Goal: Task Accomplishment & Management: Use online tool/utility

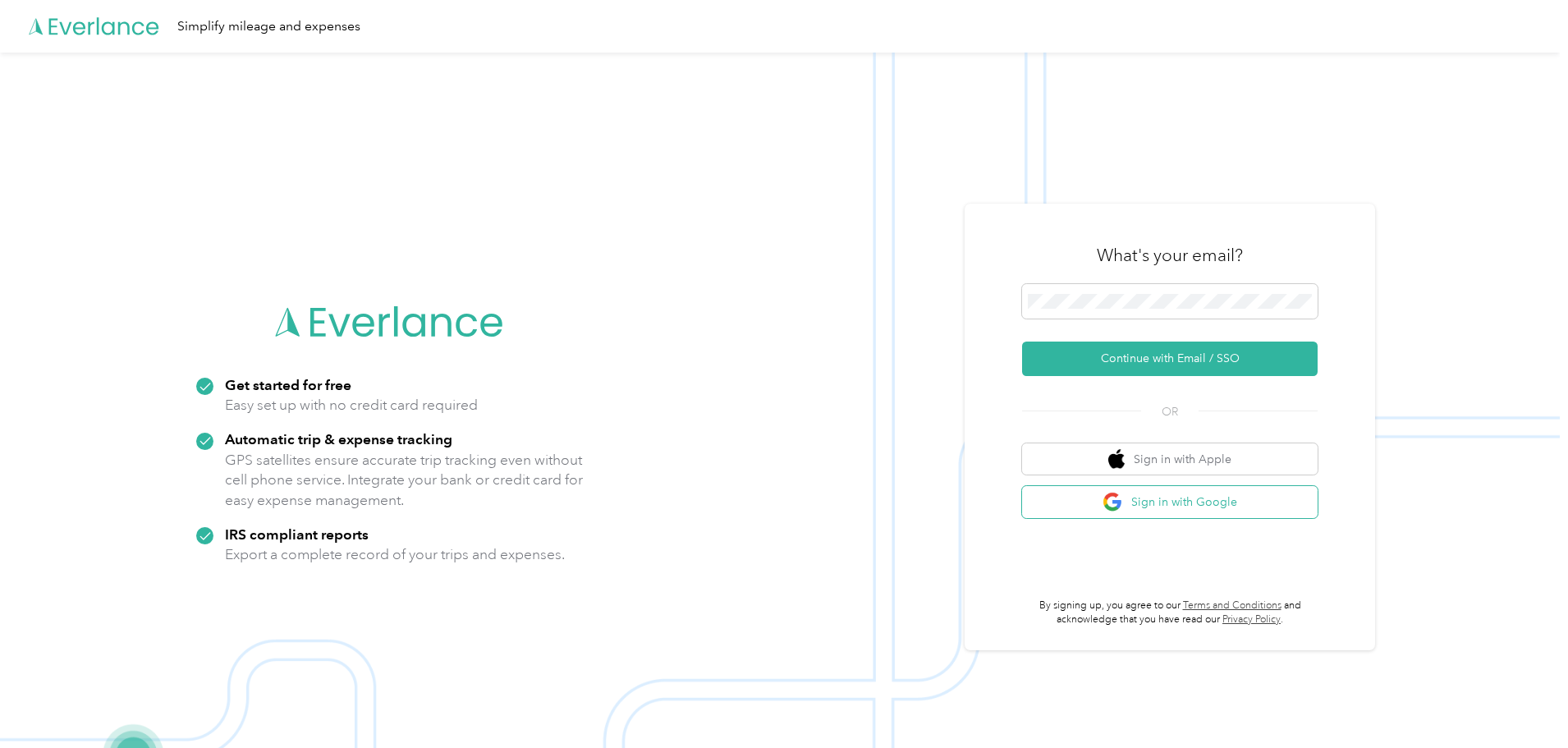
click at [1232, 508] on button "Sign in with Google" at bounding box center [1170, 502] width 296 height 32
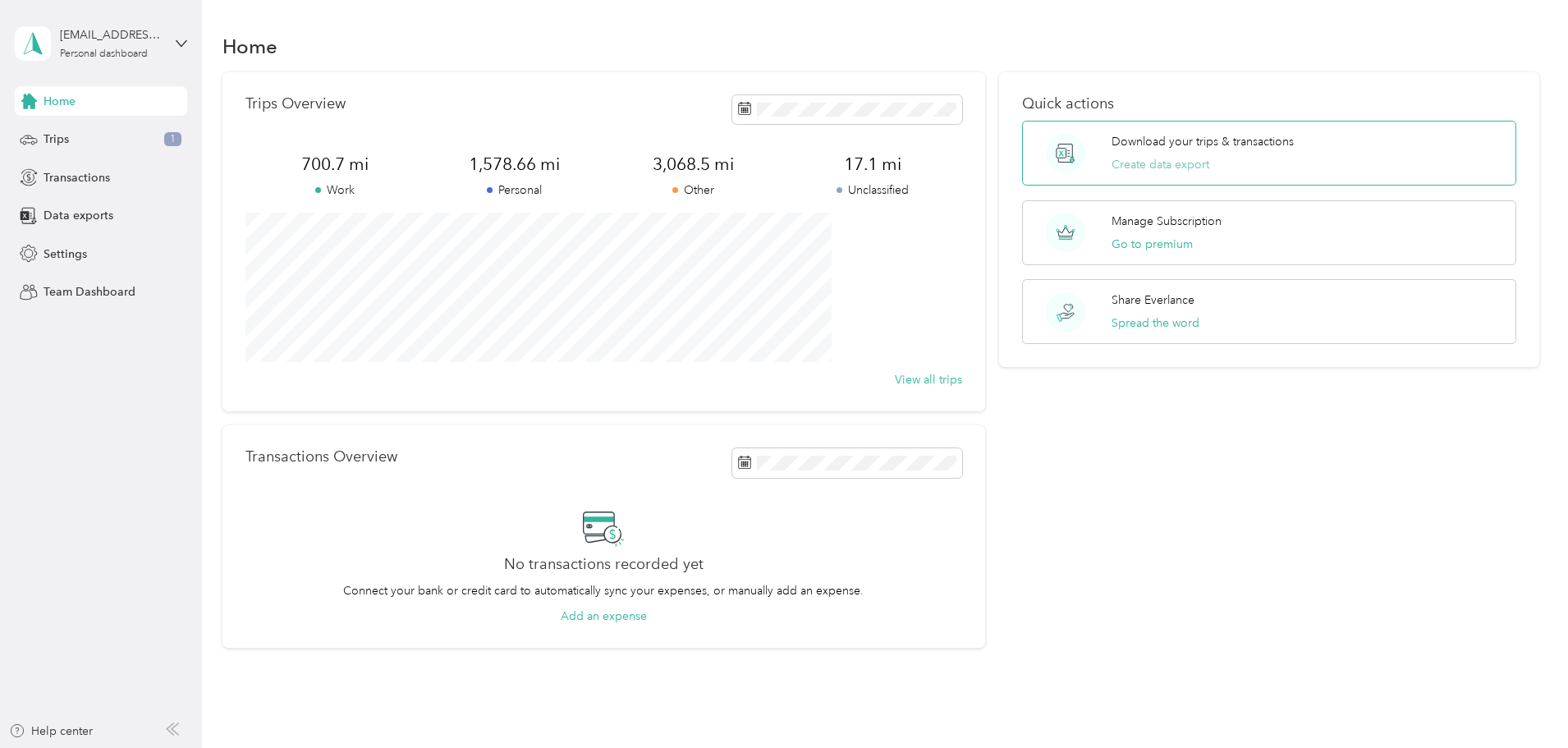
click at [1140, 162] on button "Create data export" at bounding box center [1159, 165] width 97 height 17
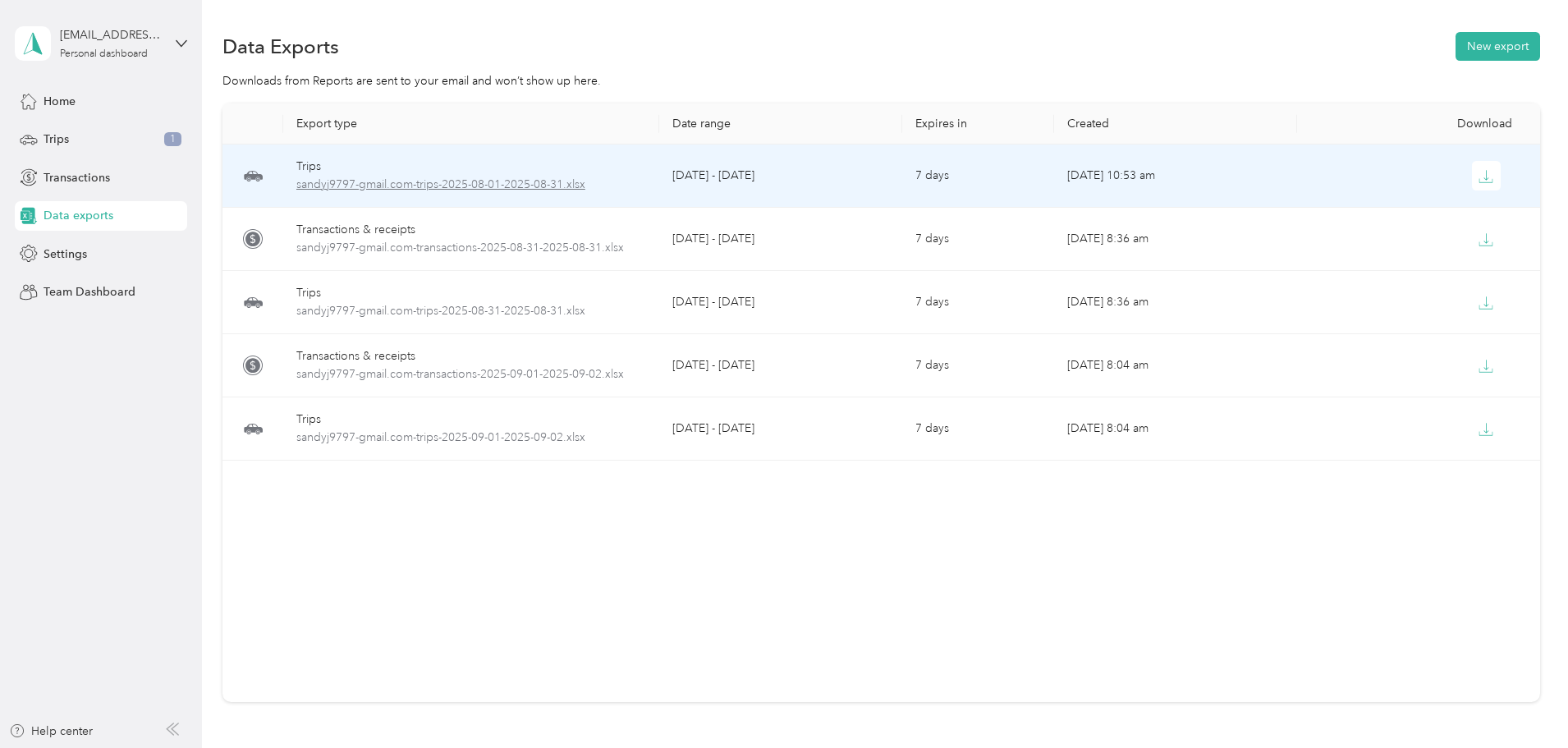
click at [537, 178] on span "sandyj9797-gmail.com-trips-2025-08-01-2025-08-31.xlsx" at bounding box center [471, 184] width 350 height 18
click at [537, 183] on span "sandyj9797-gmail.com-trips-2025-08-01-2025-08-31.xlsx" at bounding box center [471, 184] width 350 height 18
click at [1478, 170] on icon "button" at bounding box center [1485, 176] width 14 height 14
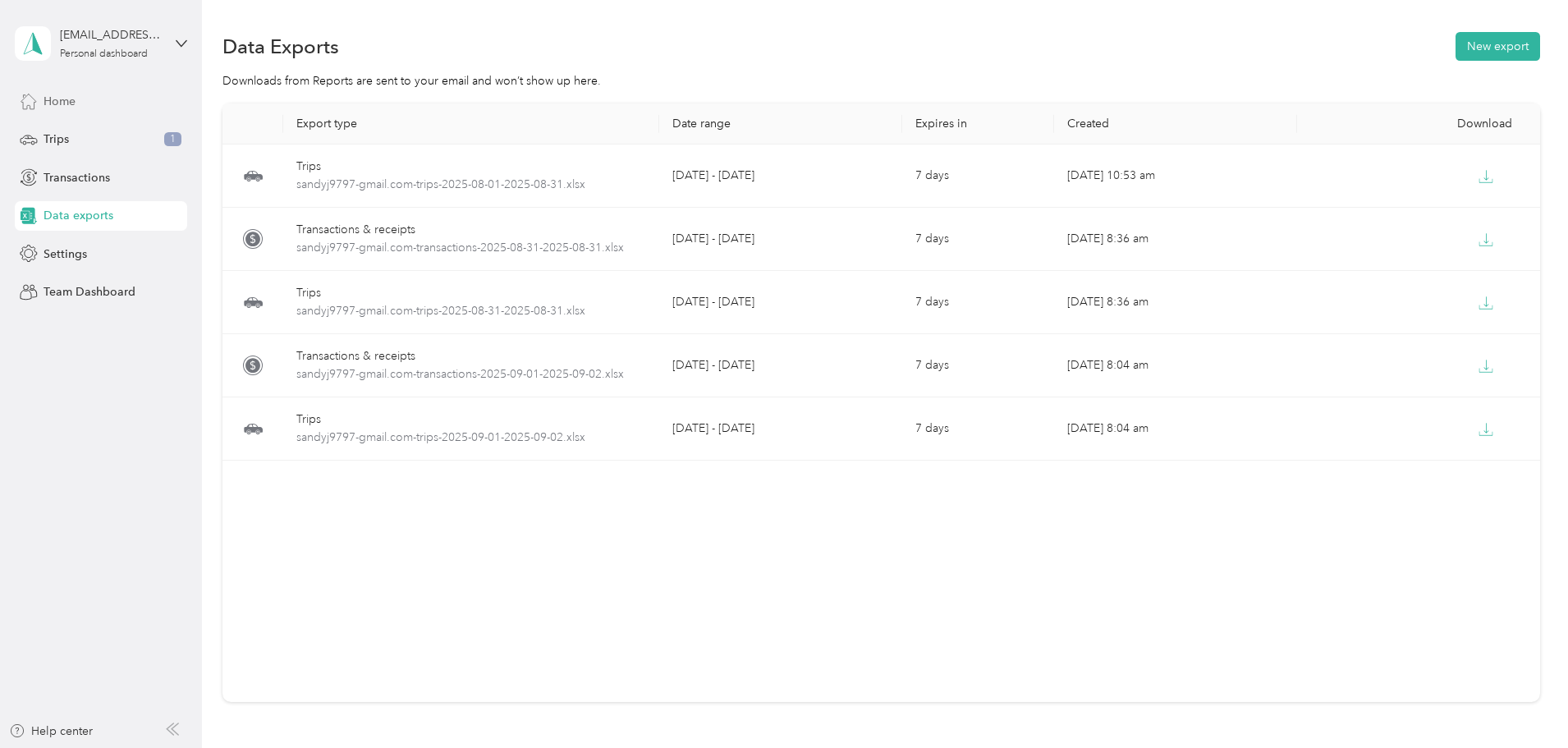
click at [49, 95] on span "Home" at bounding box center [59, 101] width 32 height 17
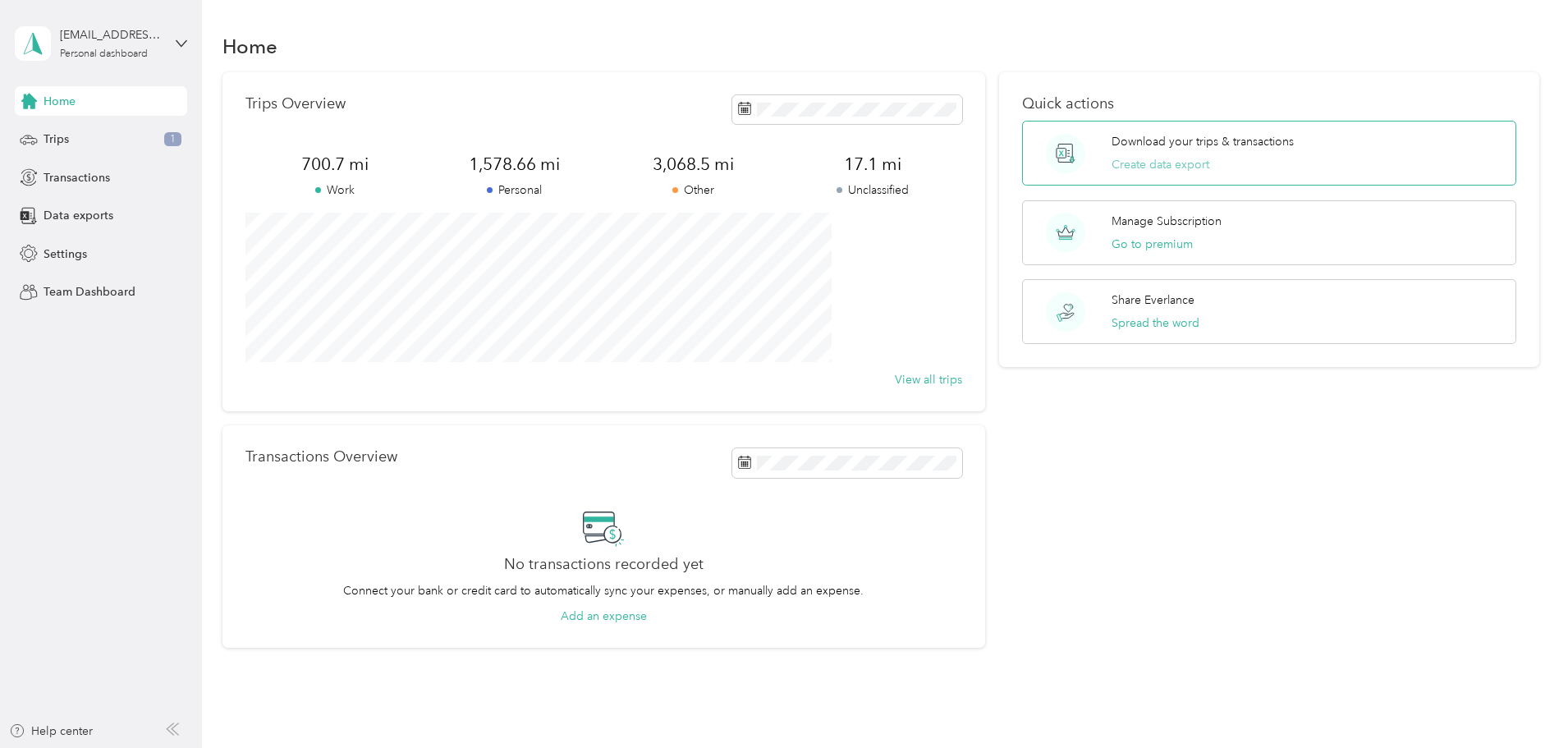
click at [1139, 159] on button "Create data export" at bounding box center [1159, 165] width 97 height 17
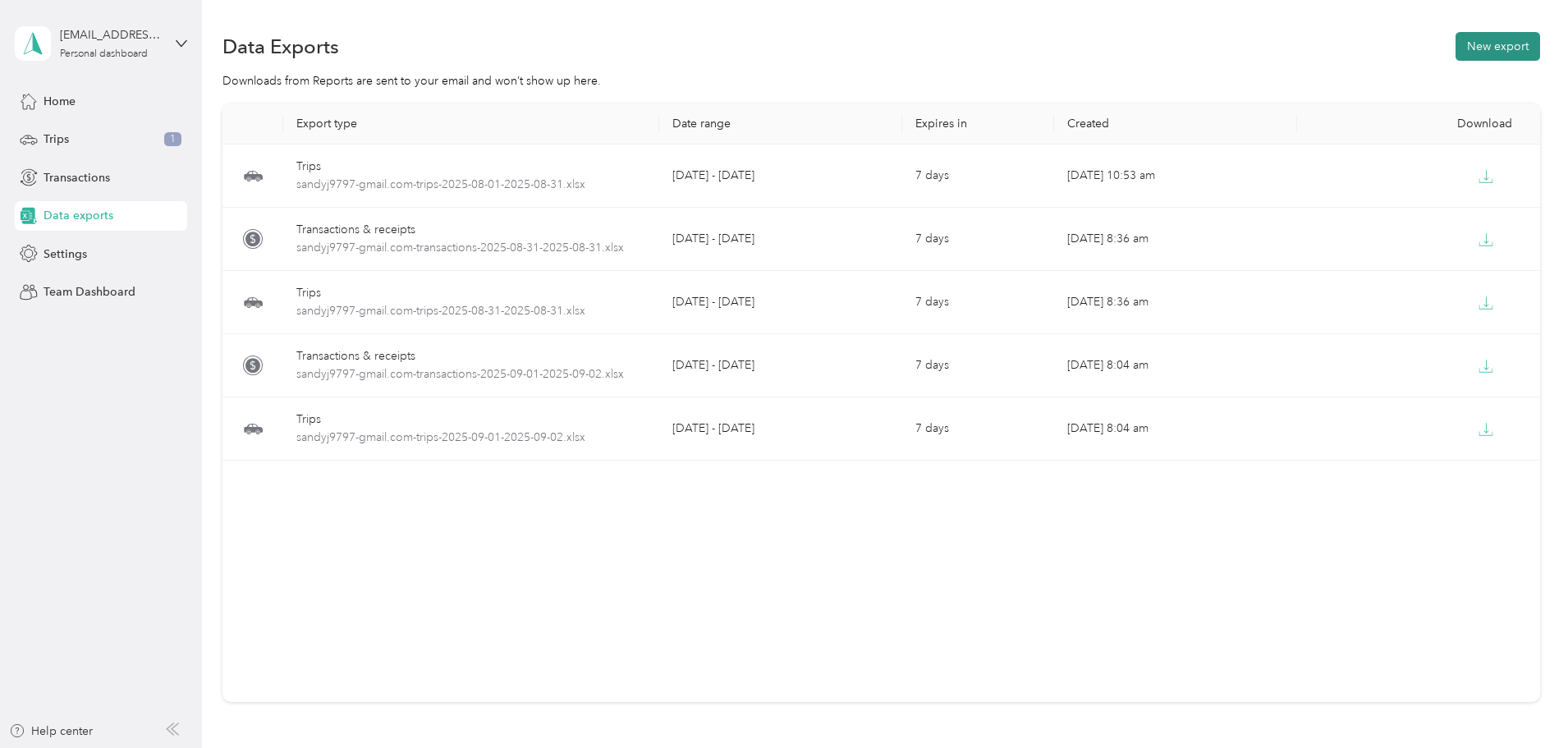
click at [1455, 43] on button "New export" at bounding box center [1498, 47] width 85 height 29
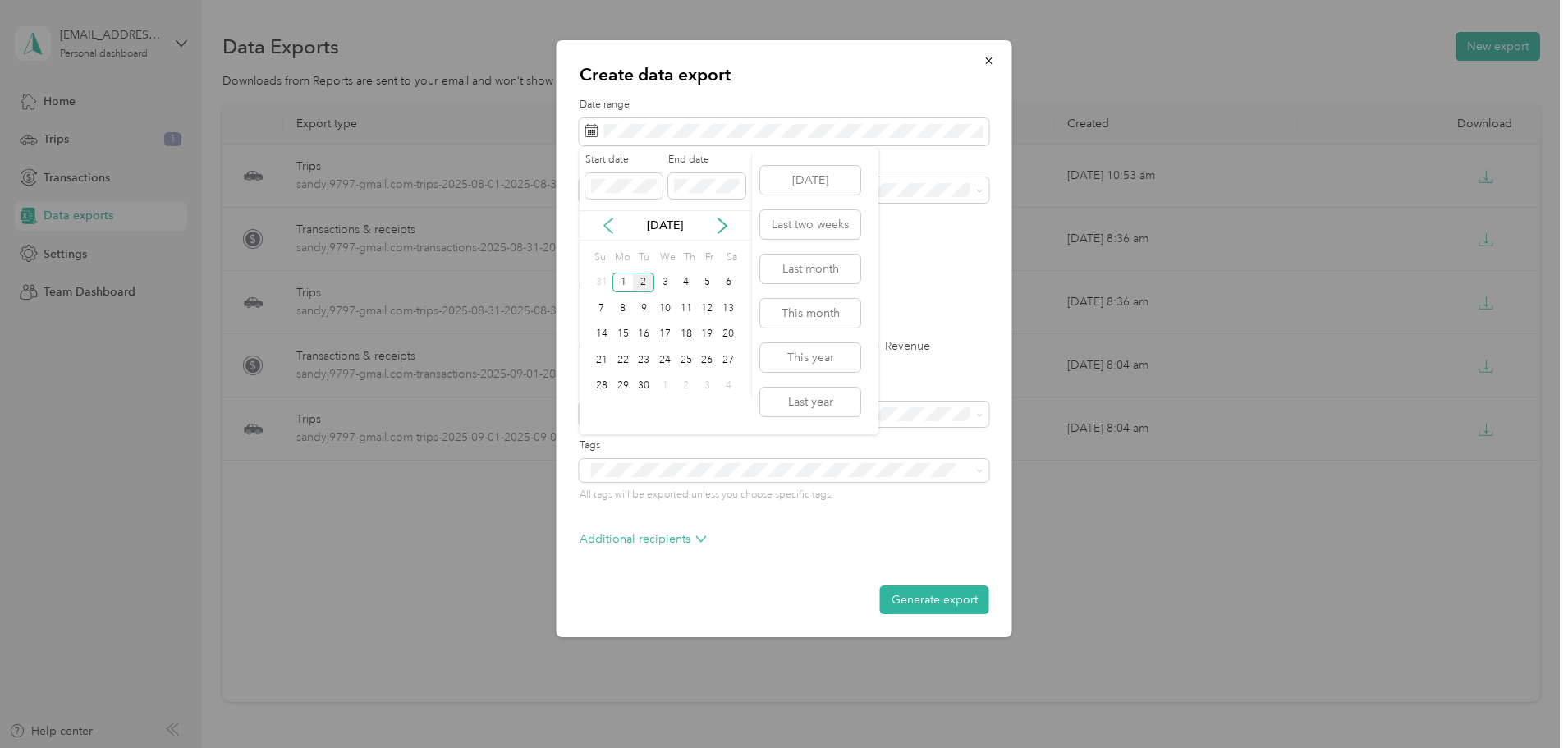
click at [611, 226] on icon at bounding box center [608, 226] width 16 height 16
click at [703, 273] on div "1" at bounding box center [707, 283] width 21 height 20
click at [795, 261] on button "Last month" at bounding box center [810, 269] width 100 height 29
click at [981, 181] on span at bounding box center [784, 190] width 409 height 26
click at [977, 188] on icon at bounding box center [980, 191] width 8 height 8
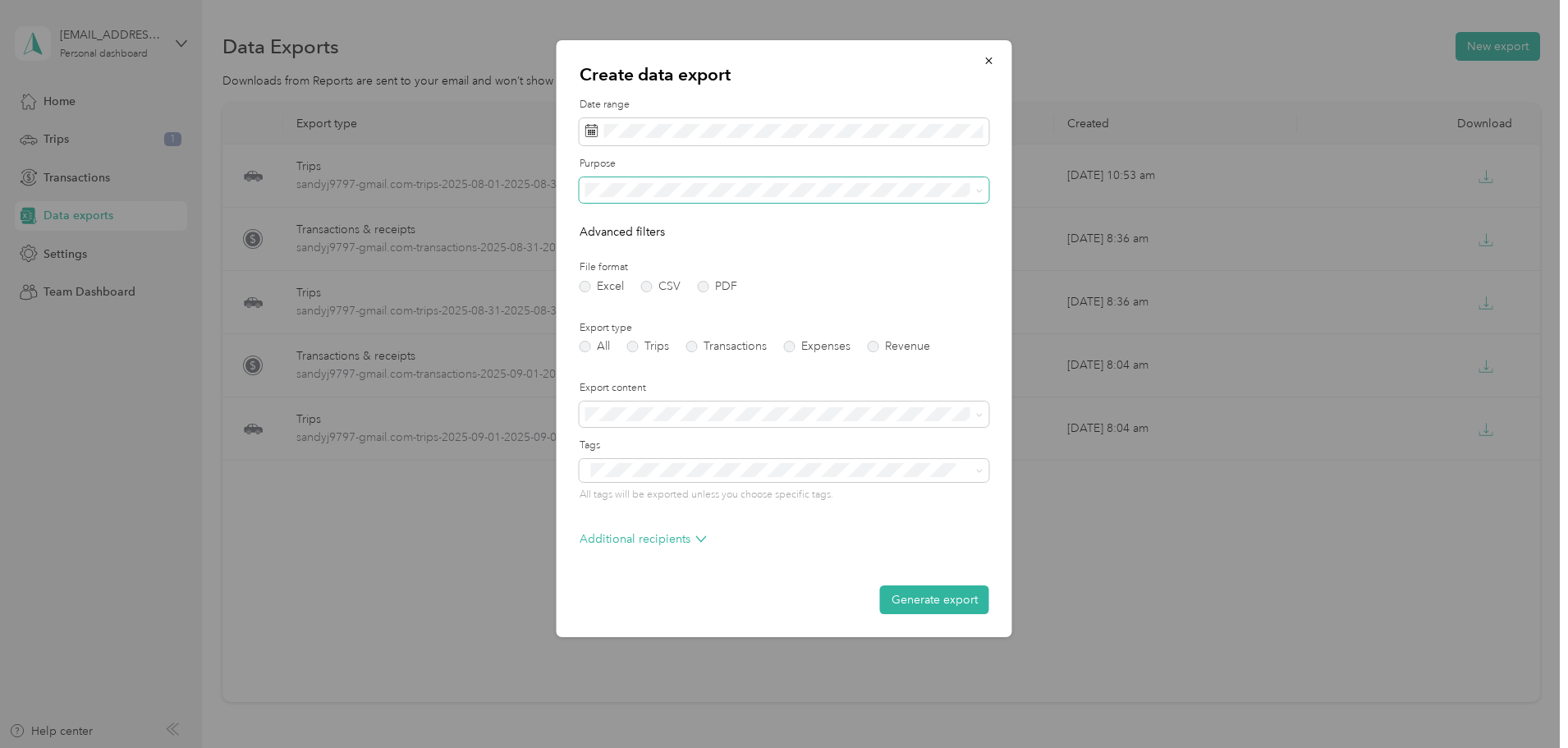
click at [644, 242] on div "Work" at bounding box center [784, 238] width 386 height 17
click at [633, 346] on label "Trips" at bounding box center [648, 347] width 42 height 12
click at [950, 599] on button "Generate export" at bounding box center [934, 600] width 109 height 29
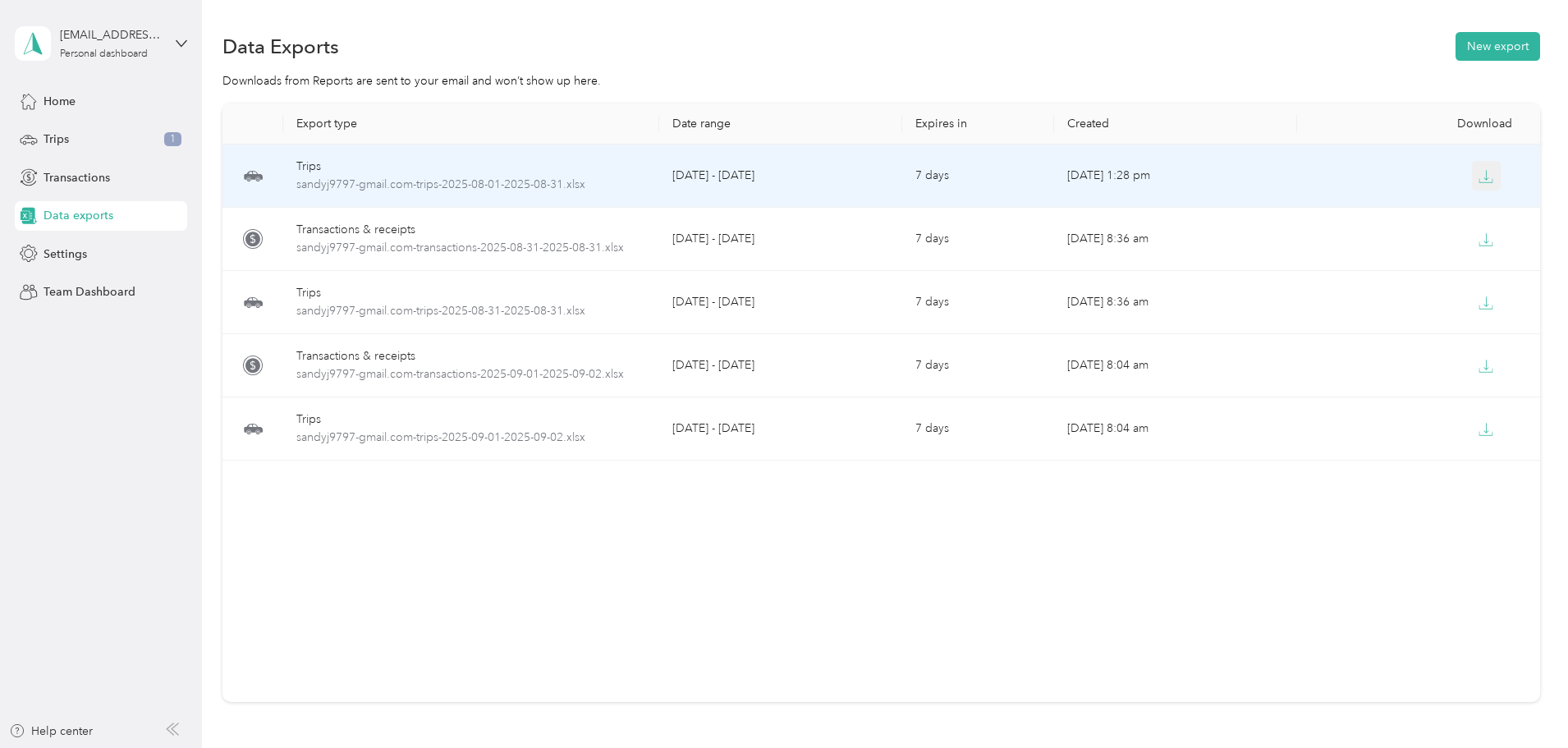
click at [1478, 173] on icon "button" at bounding box center [1485, 176] width 14 height 14
click at [503, 169] on div "Trips" at bounding box center [471, 166] width 350 height 18
